Goal: Task Accomplishment & Management: Manage account settings

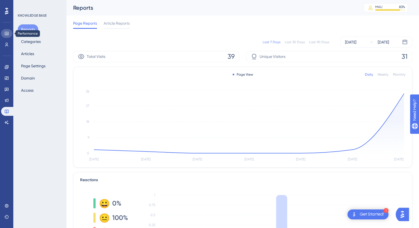
click at [9, 34] on icon at bounding box center [6, 33] width 4 height 4
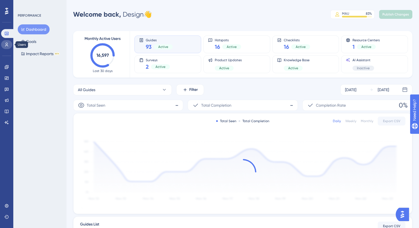
click at [8, 43] on icon at bounding box center [6, 44] width 4 height 4
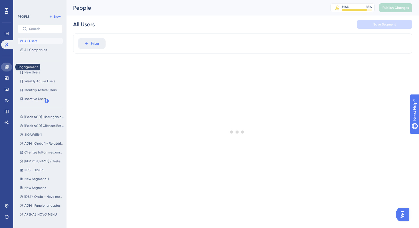
click at [8, 67] on icon at bounding box center [6, 67] width 4 height 4
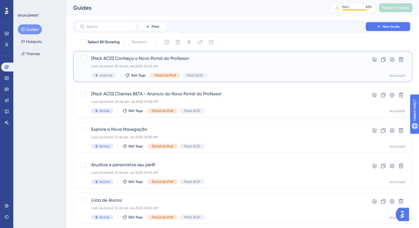
click at [193, 58] on span "[Pack ACD] Conheça o Novo Portal do Professor" at bounding box center [220, 58] width 259 height 7
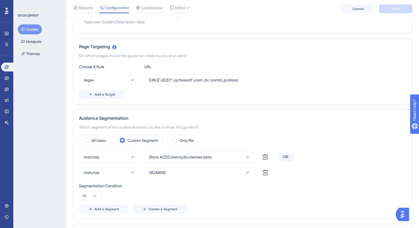
scroll to position [85, 0]
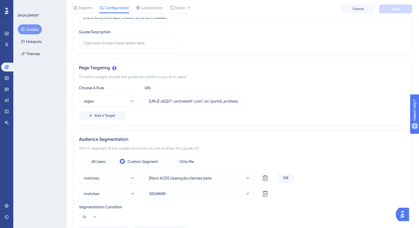
click at [38, 28] on button "Guides" at bounding box center [30, 29] width 24 height 10
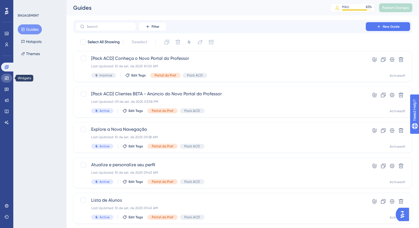
click at [6, 79] on icon at bounding box center [6, 78] width 4 height 4
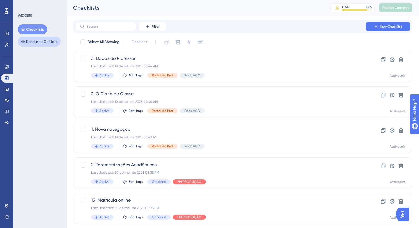
click at [36, 41] on button "Resource Centers" at bounding box center [39, 42] width 43 height 10
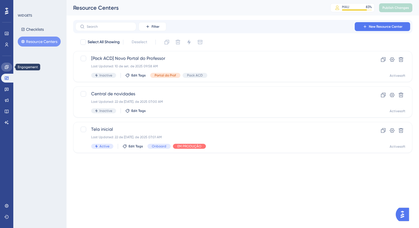
click at [8, 65] on icon at bounding box center [7, 67] width 4 height 4
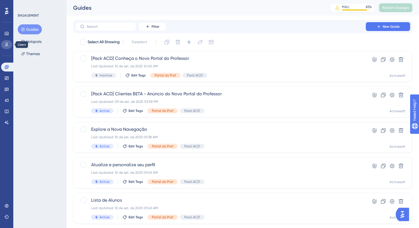
click at [6, 40] on link at bounding box center [6, 44] width 11 height 9
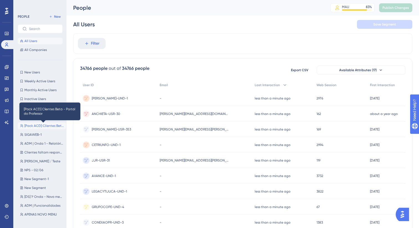
click at [49, 127] on span "[Pack ACD] Clientes Beta - Portal do Professor" at bounding box center [43, 126] width 39 height 4
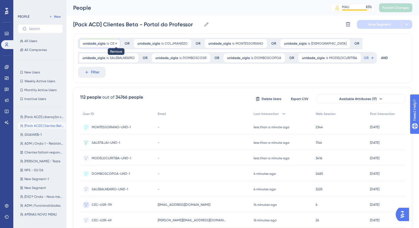
click at [116, 43] on icon at bounding box center [115, 43] width 3 height 3
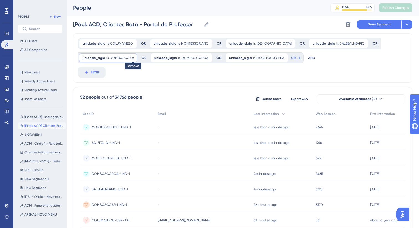
click at [132, 57] on icon at bounding box center [133, 58] width 2 height 2
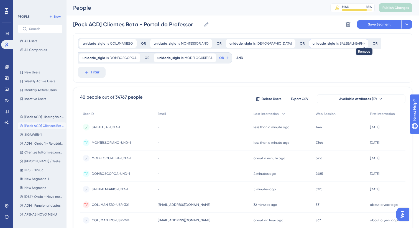
click at [362, 43] on icon at bounding box center [363, 43] width 3 height 3
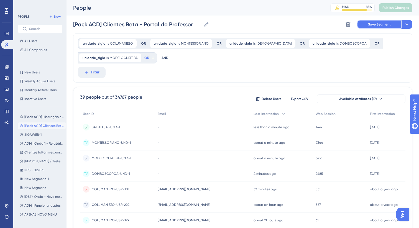
click at [374, 24] on span "Save Segment" at bounding box center [379, 24] width 23 height 4
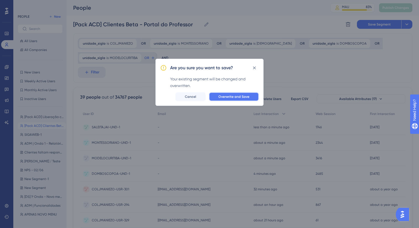
click at [244, 96] on span "Overwrite and Save" at bounding box center [233, 96] width 31 height 4
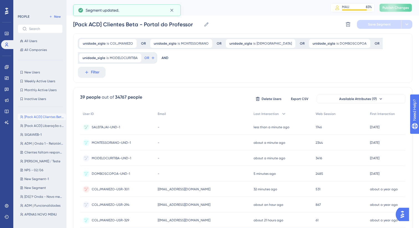
click at [390, 8] on button "Publish Changes" at bounding box center [395, 7] width 33 height 9
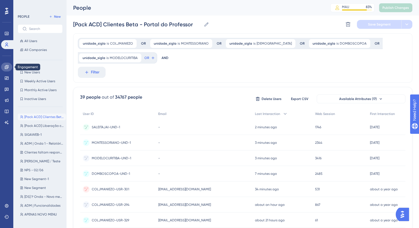
click at [7, 68] on icon at bounding box center [6, 67] width 4 height 4
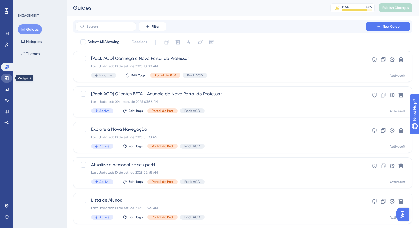
click at [2, 79] on link at bounding box center [6, 78] width 11 height 9
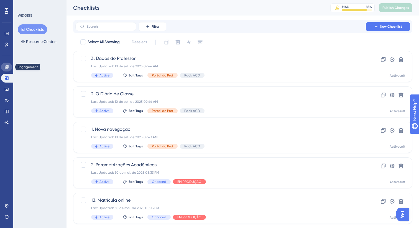
click at [4, 66] on link at bounding box center [6, 67] width 11 height 9
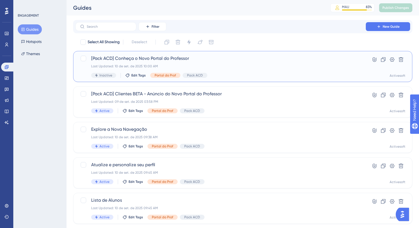
click at [202, 59] on span "[Pack ACD] Conheça o Novo Portal do Professor" at bounding box center [220, 58] width 259 height 7
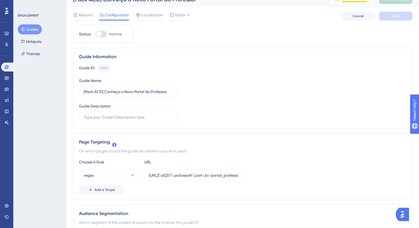
scroll to position [8, 0]
click at [101, 38] on div "Status: Inactive" at bounding box center [103, 34] width 60 height 18
click at [102, 33] on div at bounding box center [101, 34] width 11 height 7
click at [96, 34] on input "Inactive" at bounding box center [95, 34] width 0 height 0
checkbox input "true"
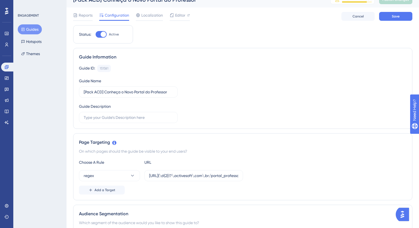
scroll to position [0, 0]
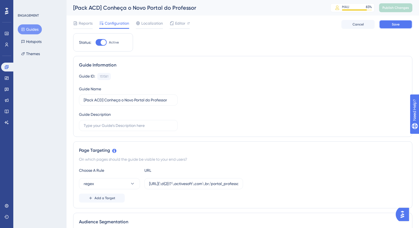
click at [395, 26] on span "Save" at bounding box center [396, 24] width 8 height 4
click at [390, 4] on button "Publish Changes" at bounding box center [395, 7] width 33 height 9
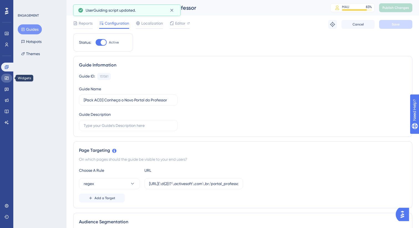
click at [6, 79] on icon at bounding box center [6, 78] width 4 height 4
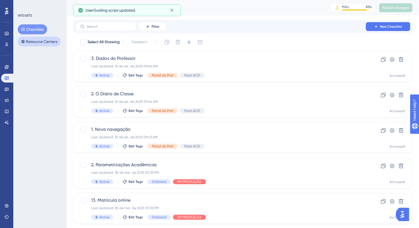
click at [39, 39] on button "Resource Centers" at bounding box center [39, 42] width 43 height 10
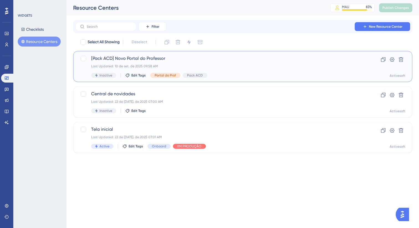
click at [158, 58] on span "[Pack ACD] Novo Portal do Professor" at bounding box center [220, 58] width 259 height 7
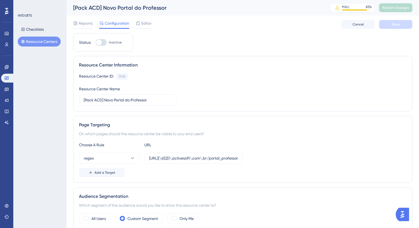
click at [106, 40] on div at bounding box center [101, 42] width 11 height 7
click at [96, 42] on input "Inactive" at bounding box center [95, 42] width 0 height 0
checkbox input "true"
click at [405, 24] on button "Save" at bounding box center [395, 24] width 33 height 9
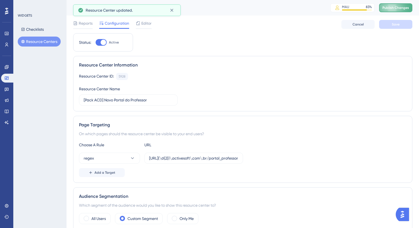
click at [404, 4] on button "Publish Changes" at bounding box center [395, 7] width 33 height 9
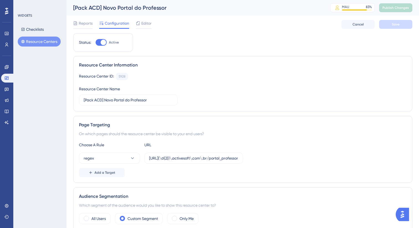
click at [29, 39] on button "Resource Centers" at bounding box center [39, 42] width 43 height 10
